Goal: Information Seeking & Learning: Learn about a topic

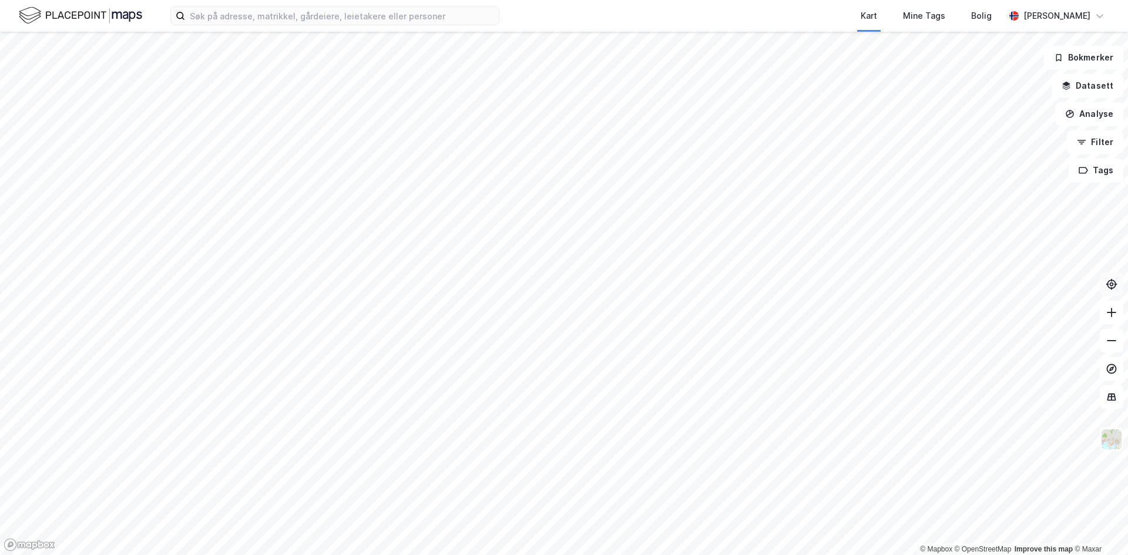
click at [1109, 292] on button at bounding box center [1111, 284] width 23 height 23
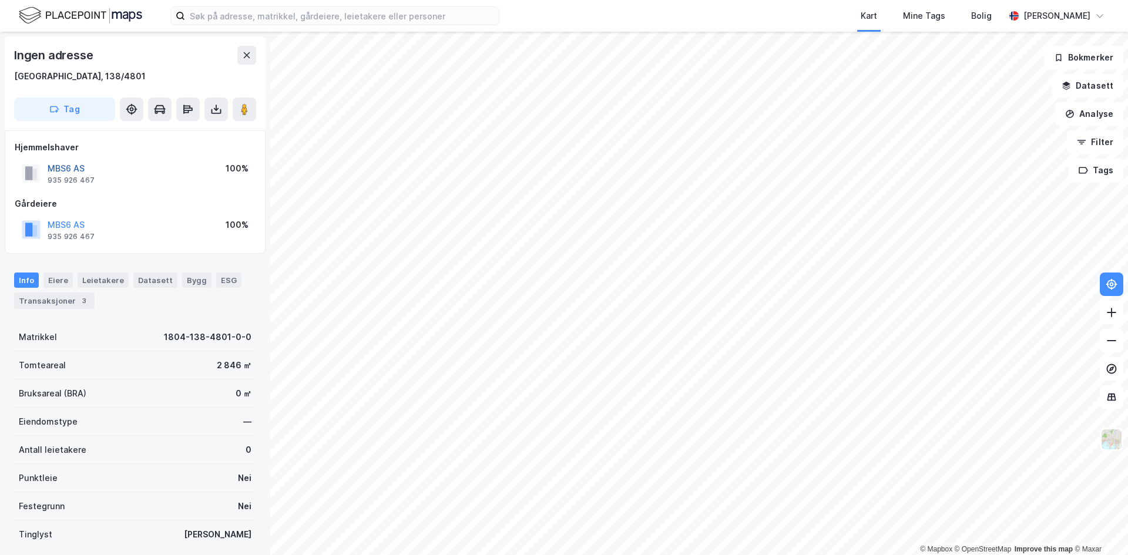
click at [0, 0] on button "MBS6 AS" at bounding box center [0, 0] width 0 height 0
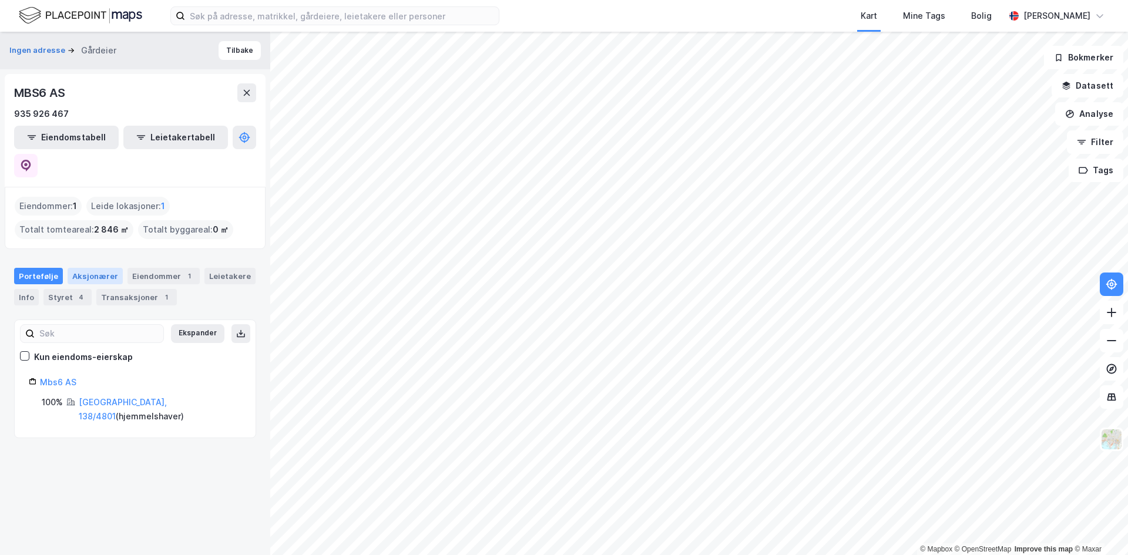
click at [90, 268] on div "Aksjonærer" at bounding box center [95, 276] width 55 height 16
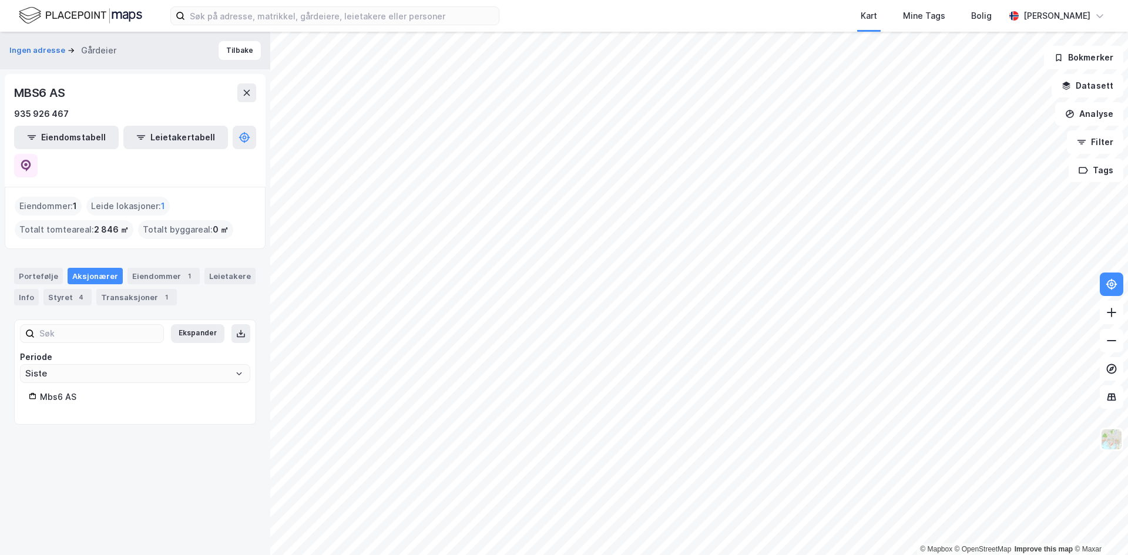
click at [52, 390] on div "Mbs6 AS" at bounding box center [140, 397] width 201 height 14
click at [28, 163] on icon at bounding box center [26, 165] width 4 height 4
